Goal: Task Accomplishment & Management: Manage account settings

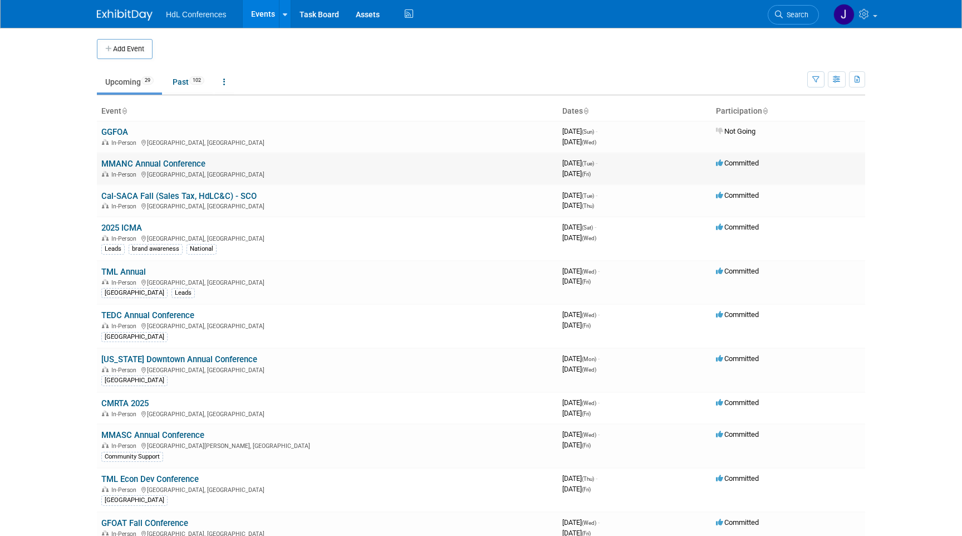
click at [189, 168] on link "MMANC Annual Conference" at bounding box center [153, 164] width 104 height 10
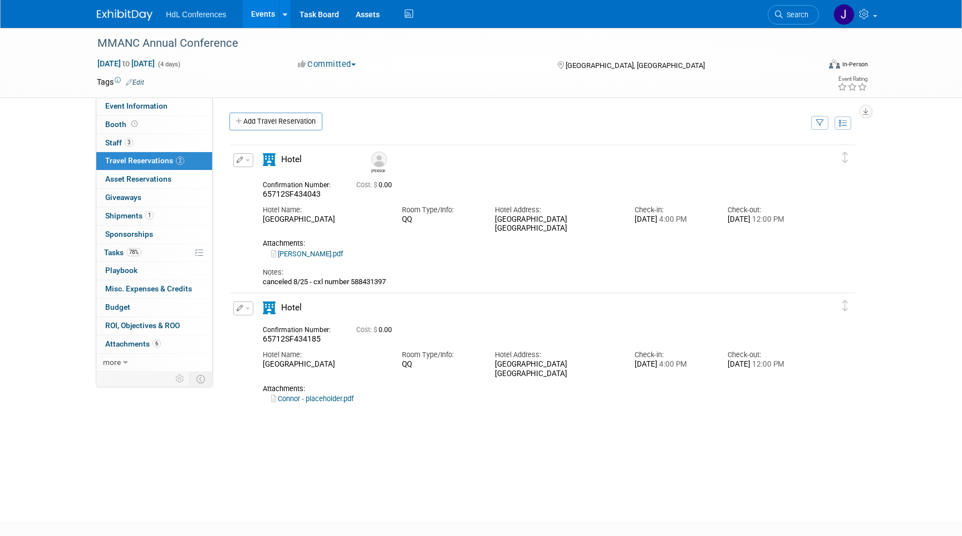
click at [159, 144] on link "3 Staff 3" at bounding box center [154, 143] width 116 height 18
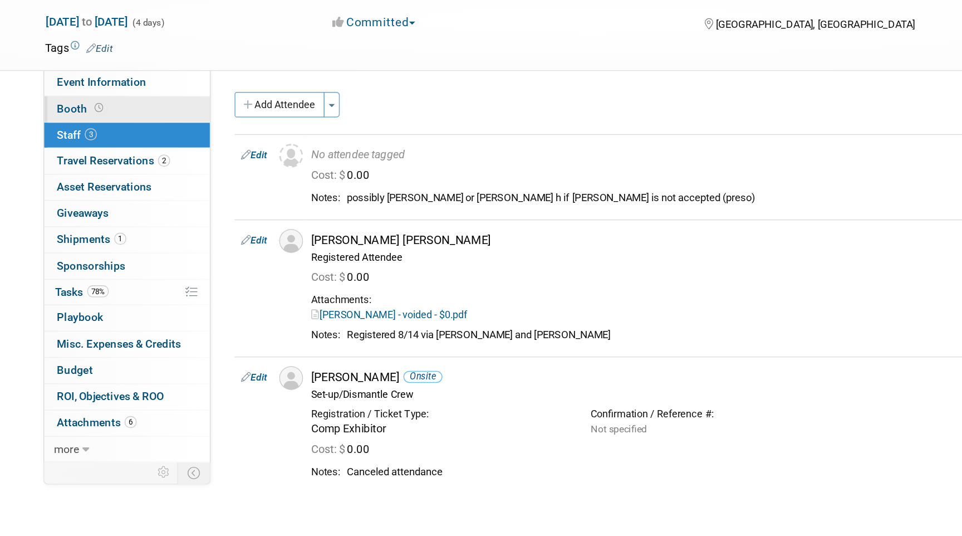
click at [175, 131] on link "Booth" at bounding box center [154, 125] width 116 height 18
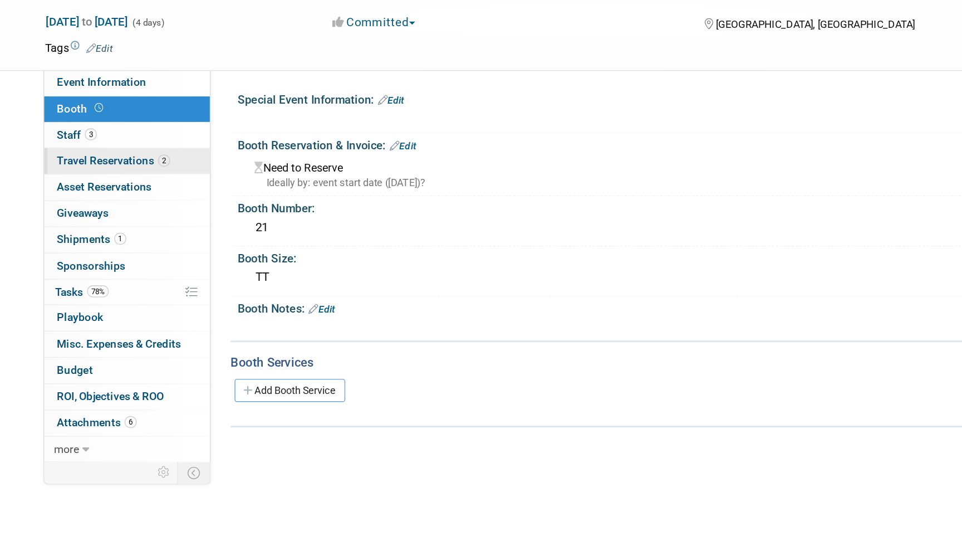
click at [179, 156] on span "2" at bounding box center [180, 160] width 8 height 8
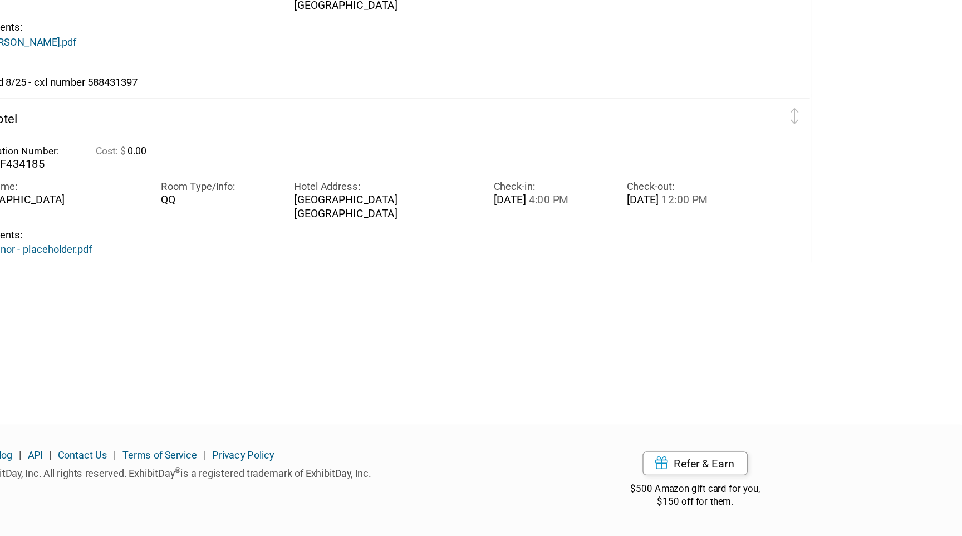
scroll to position [63, 0]
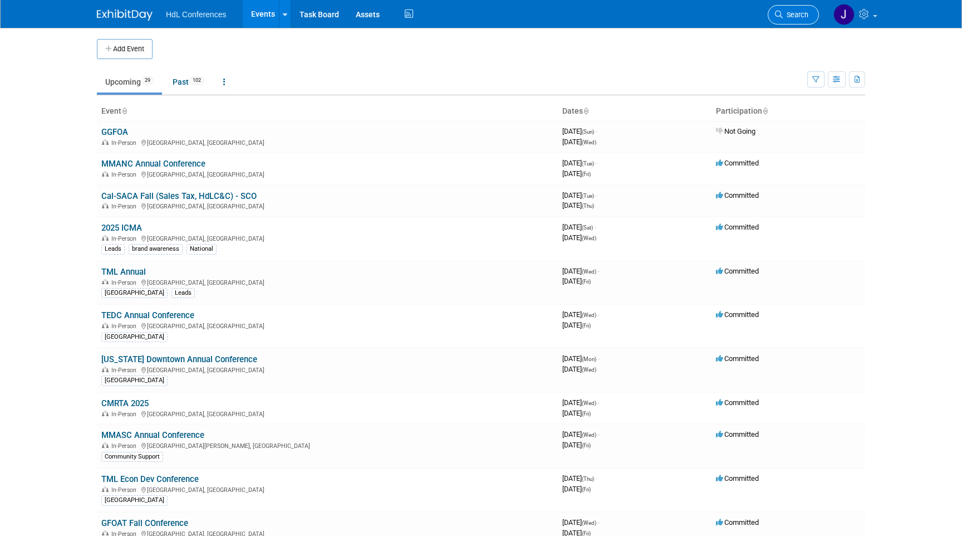
click at [796, 19] on link "Search" at bounding box center [793, 14] width 51 height 19
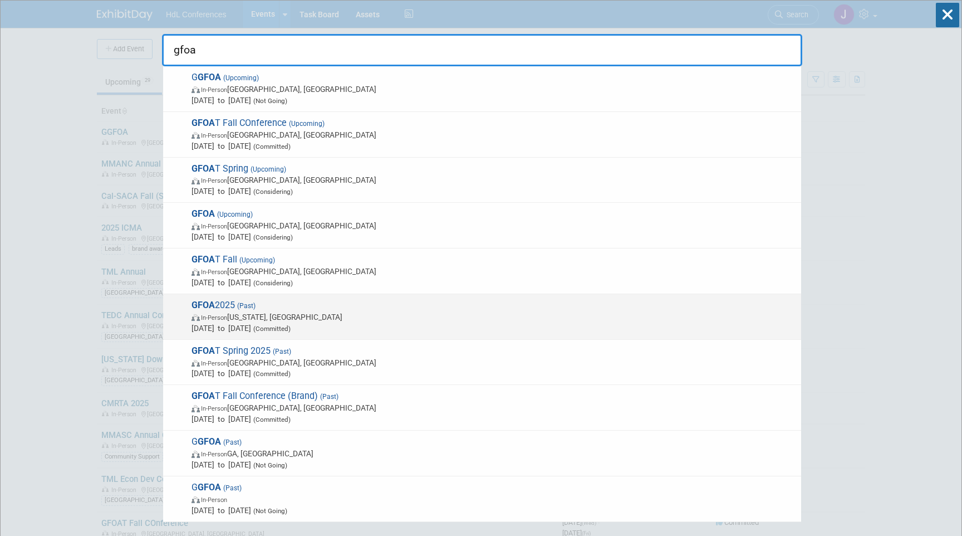
type input "gfoa"
click at [260, 302] on span "GFOA 2025 (Past) In-Person Washington, DC Jun 29, 2025 to Jul 2, 2025 (Committe…" at bounding box center [492, 317] width 608 height 34
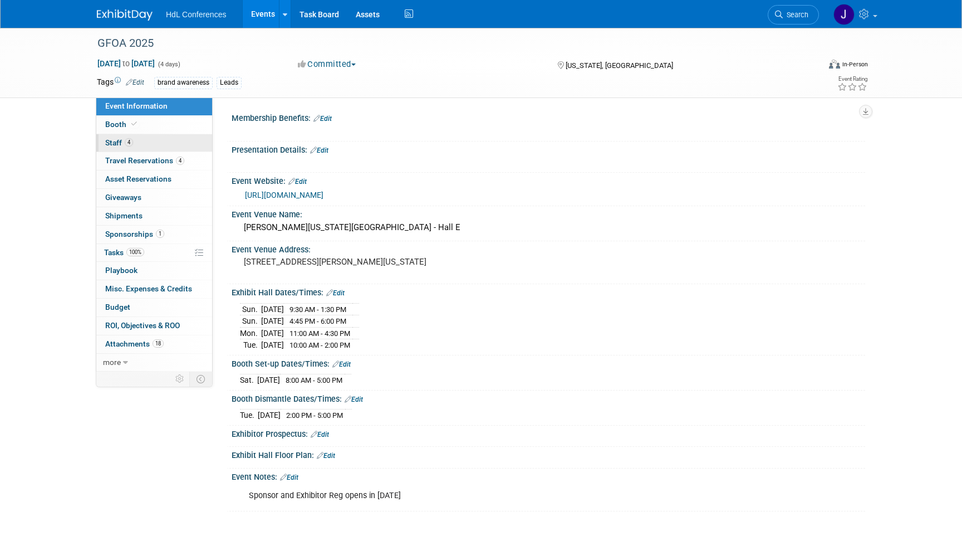
click at [155, 138] on link "4 Staff 4" at bounding box center [154, 143] width 116 height 18
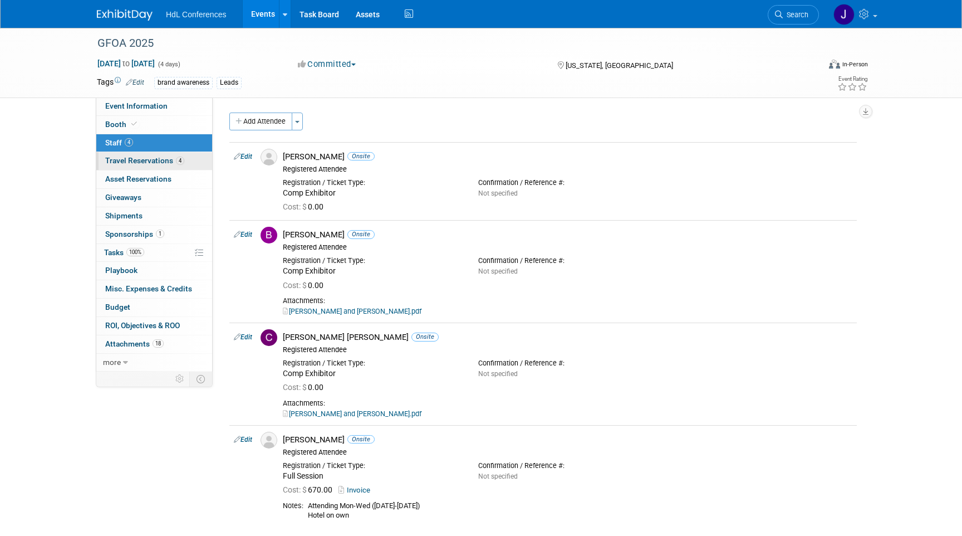
click at [168, 160] on span "Travel Reservations 4" at bounding box center [144, 160] width 79 height 9
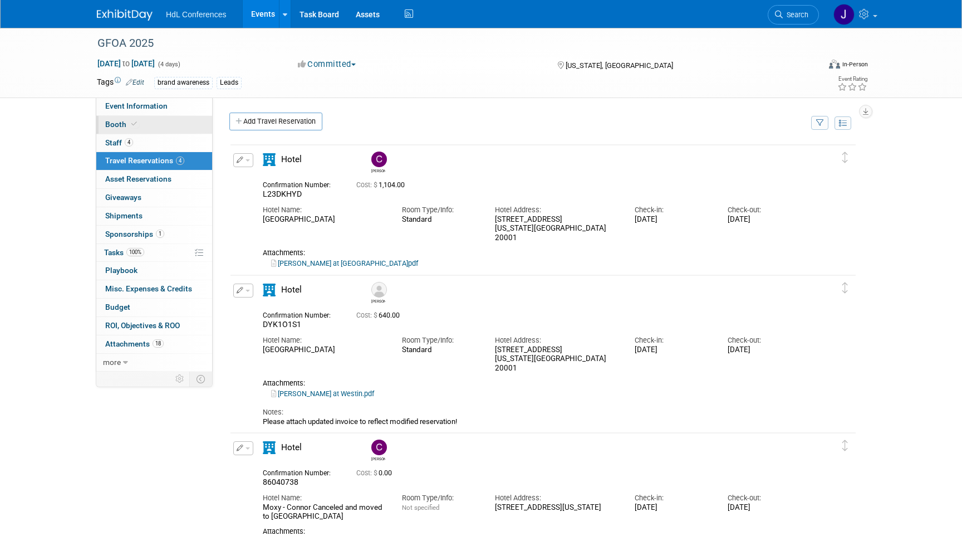
click at [178, 123] on link "Booth" at bounding box center [154, 125] width 116 height 18
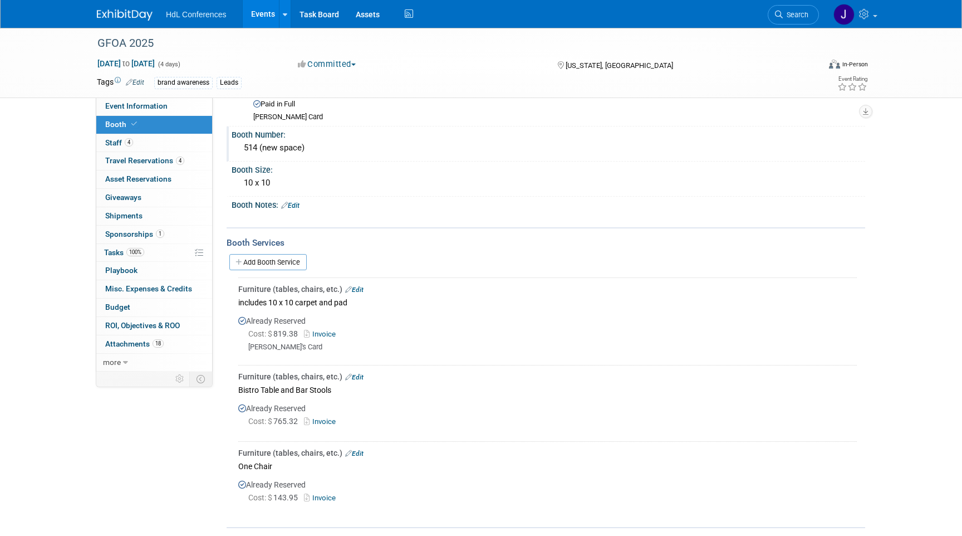
scroll to position [119, 0]
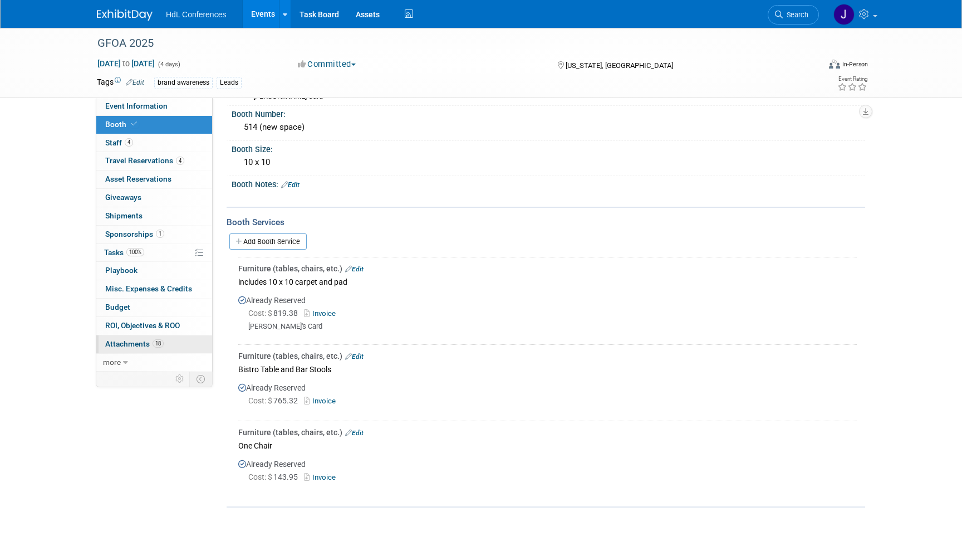
click at [153, 349] on link "18 Attachments 18" at bounding box center [154, 344] width 116 height 18
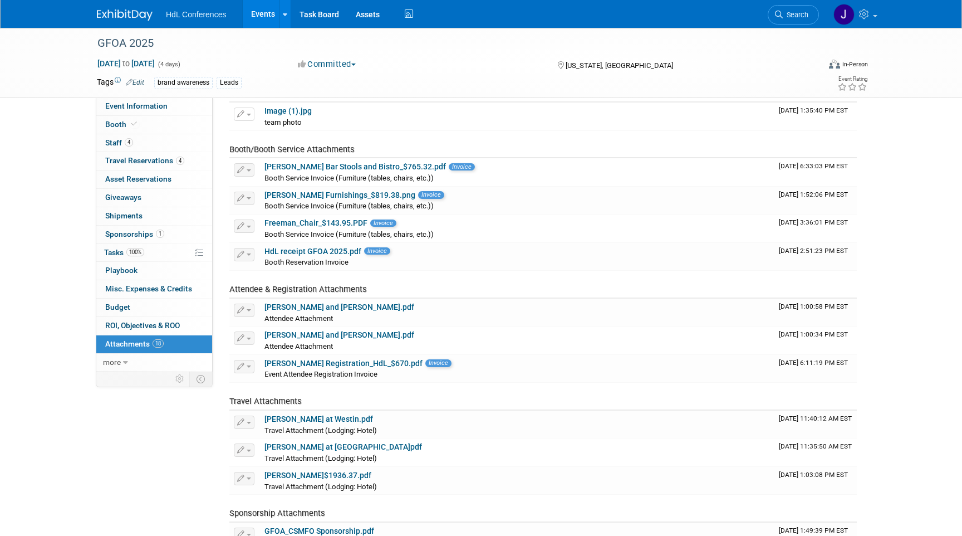
scroll to position [0, 0]
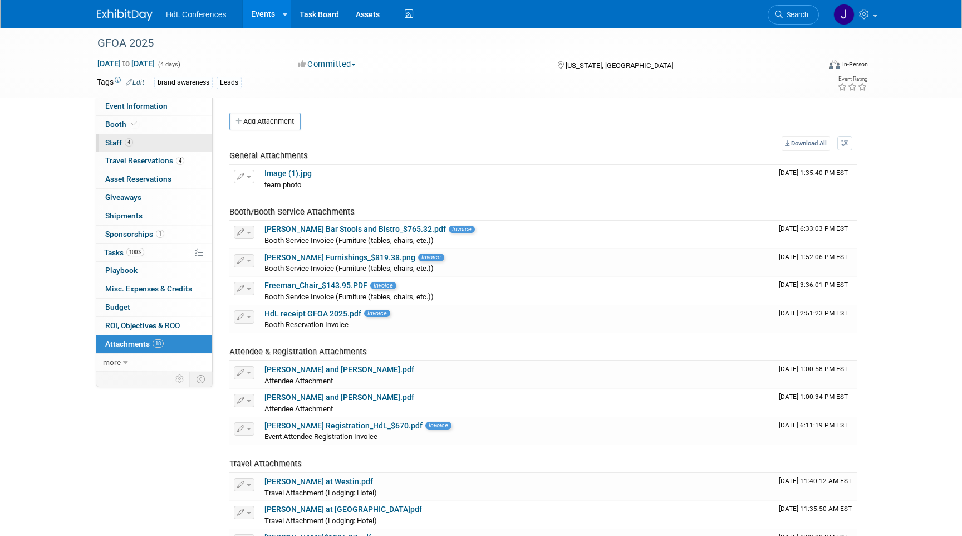
click at [150, 146] on link "4 Staff 4" at bounding box center [154, 143] width 116 height 18
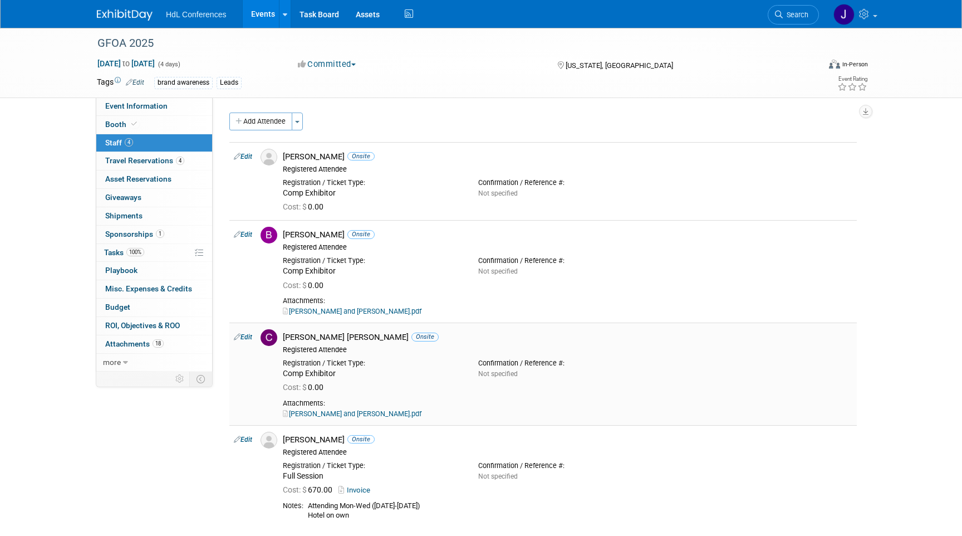
drag, startPoint x: 310, startPoint y: 147, endPoint x: 378, endPoint y: 353, distance: 216.6
click at [378, 353] on tbody "Edit Andy Nickerson Onsite Registered Attendee" at bounding box center [543, 335] width 628 height 387
click at [395, 88] on div "brand awareness Leads" at bounding box center [445, 83] width 583 height 12
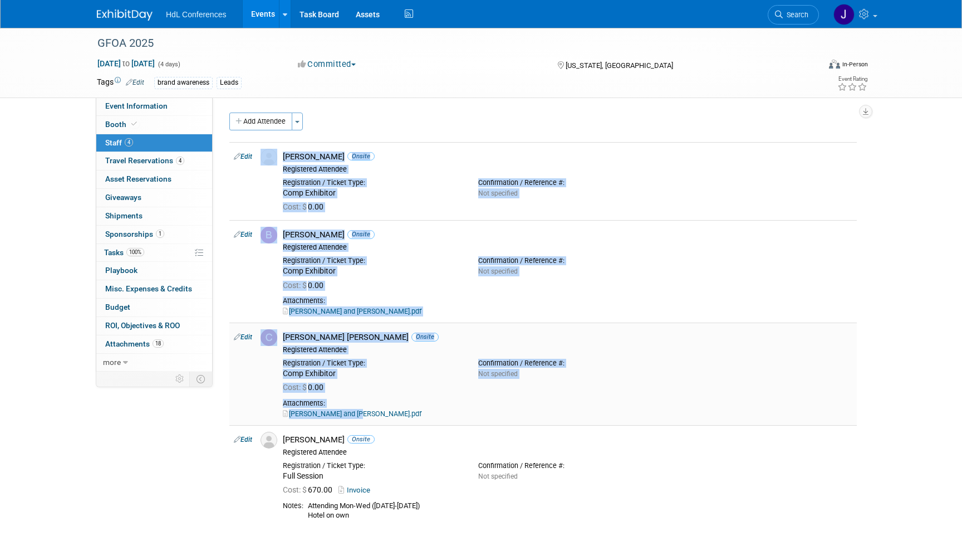
drag, startPoint x: 402, startPoint y: 121, endPoint x: 368, endPoint y: 422, distance: 303.2
click at [368, 422] on div "Add Attendee Toggle Dropdown Quick -Tag Attendees Apply X (me) select all cancel" at bounding box center [543, 320] width 628 height 417
click at [172, 469] on div "Event Information Event Info Booth Booth 4 Staff 4 Staff 4 Travel Reservations …" at bounding box center [481, 279] width 785 height 502
